Goal: Task Accomplishment & Management: Complete application form

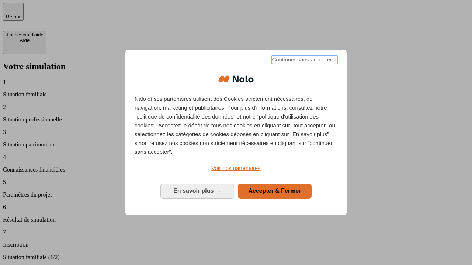
click at [304, 61] on span "Continuer sans accepter →" at bounding box center [305, 59] width 66 height 9
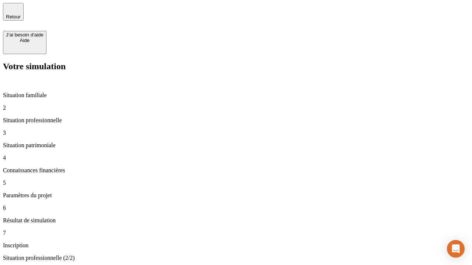
type input "30 000"
type input "1 000"
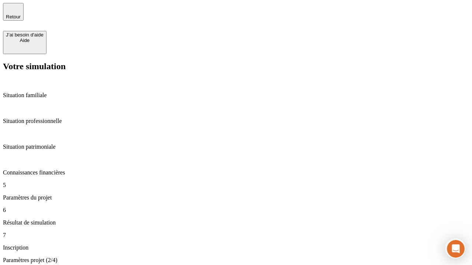
type input "65"
type input "5 000"
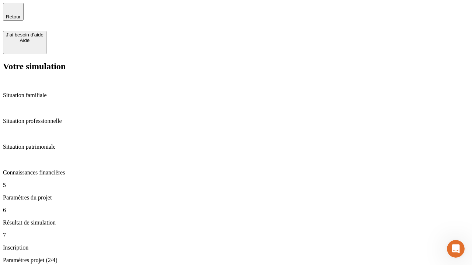
type input "640"
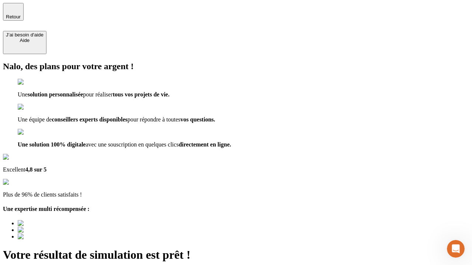
type input "[EMAIL_ADDRESS][DOMAIN_NAME]"
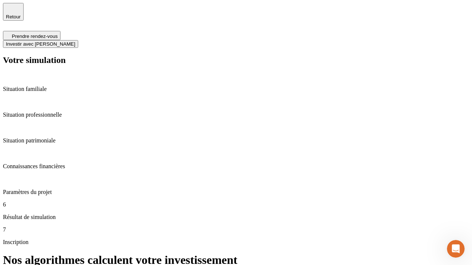
scroll to position [3, 0]
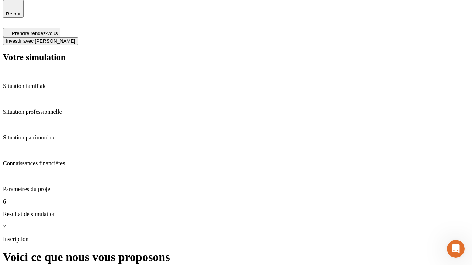
click at [75, 38] on span "Investir avec [PERSON_NAME]" at bounding box center [40, 41] width 69 height 6
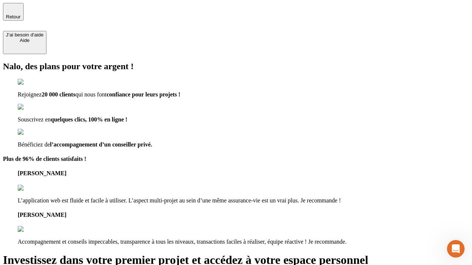
type input "[EMAIL_ADDRESS][DOMAIN_NAME]"
